Goal: Task Accomplishment & Management: Complete application form

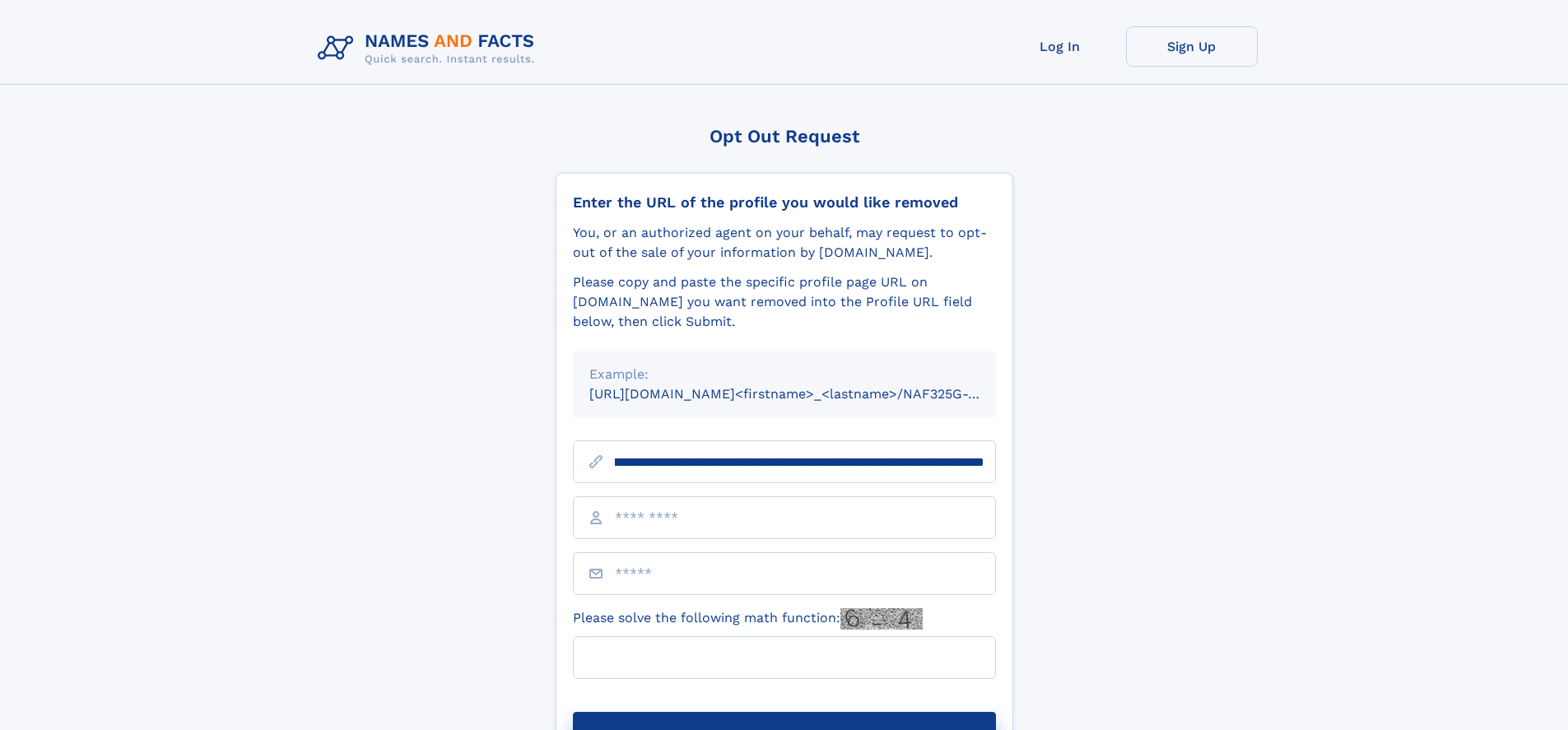
scroll to position [0, 196]
type input "**********"
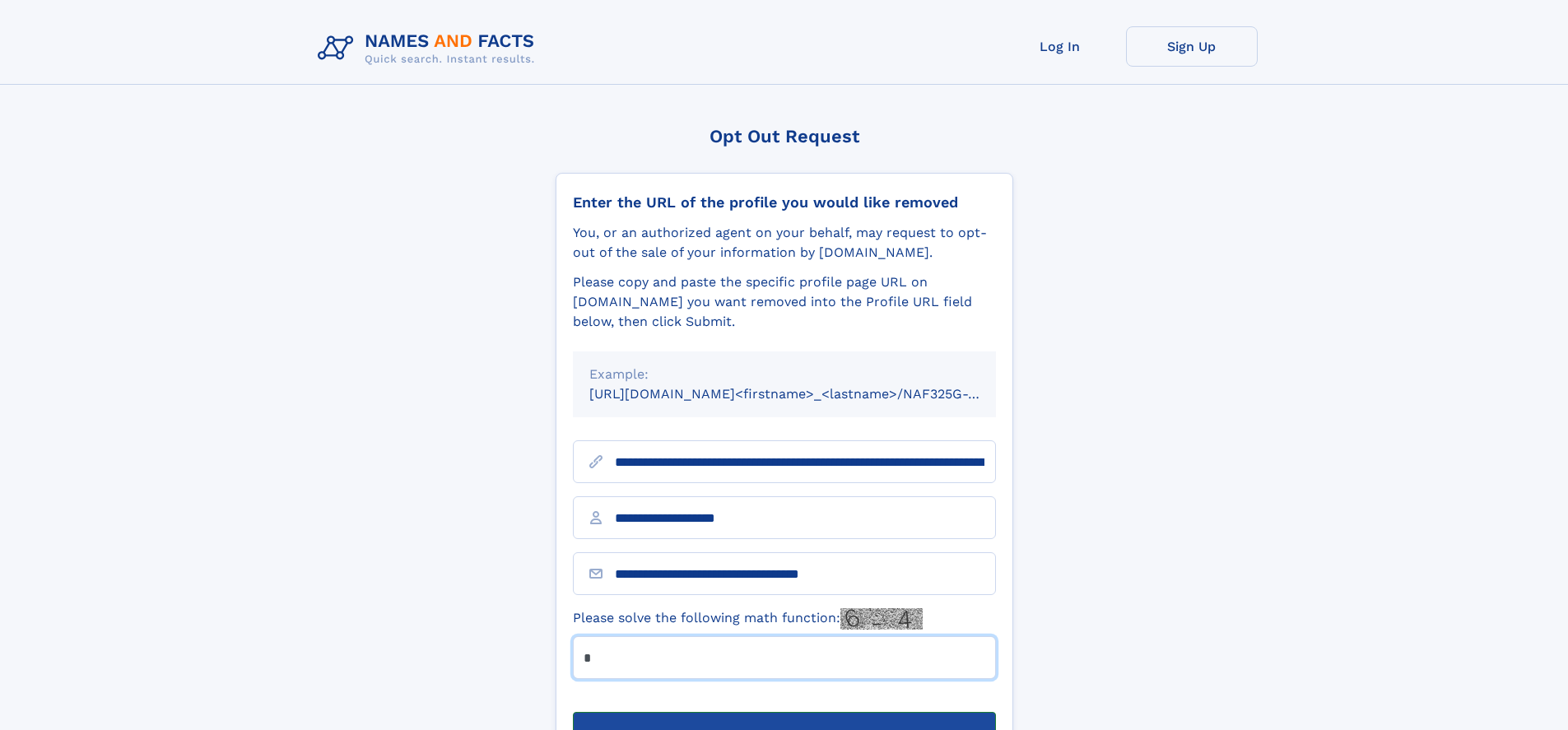
type input "*"
click at [784, 712] on button "Submit Opt Out Request" at bounding box center [784, 738] width 423 height 53
